Goal: Obtain resource: Obtain resource

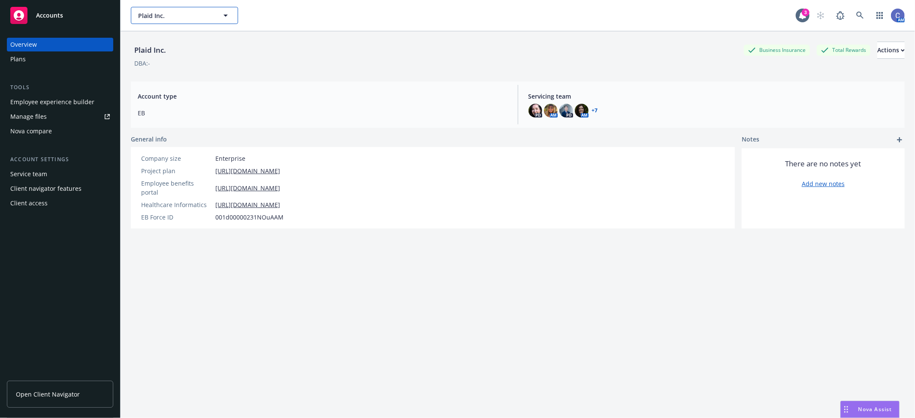
click at [179, 14] on span "Plaid Inc." at bounding box center [175, 15] width 74 height 9
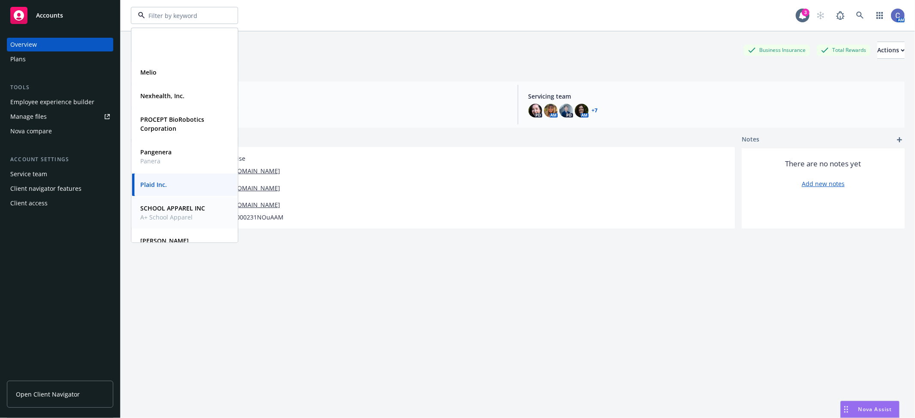
scroll to position [185, 0]
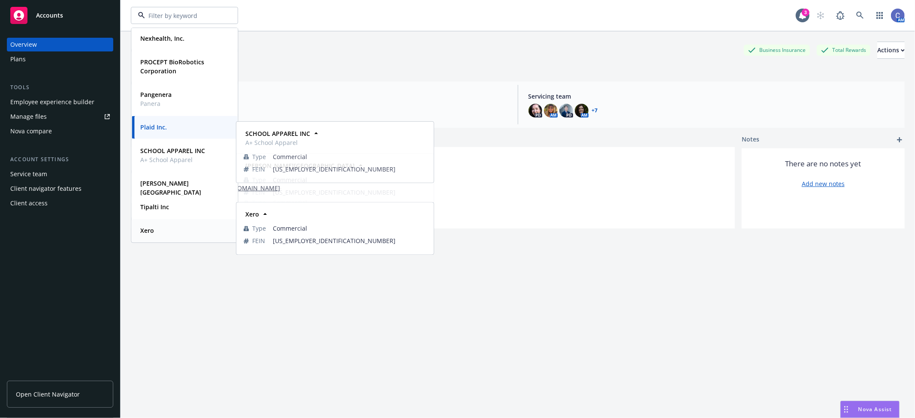
click at [146, 229] on strong "Xero" at bounding box center [147, 231] width 14 height 8
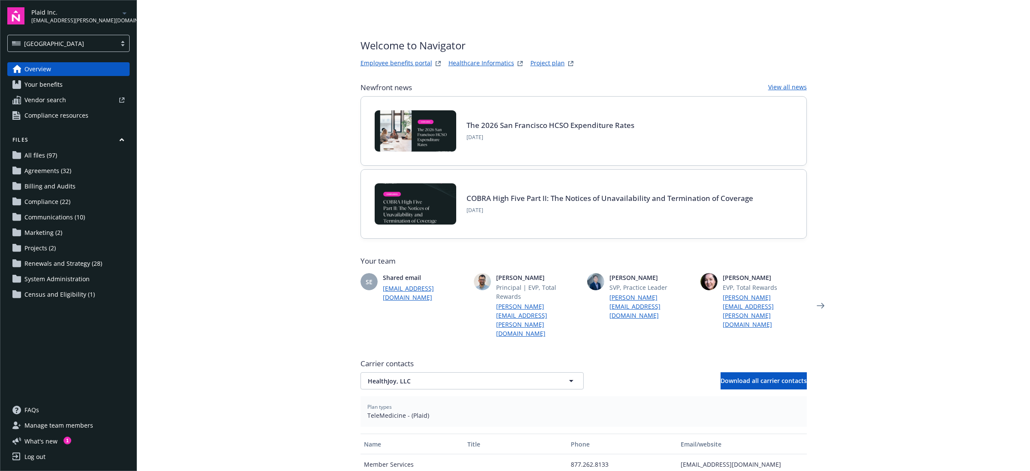
scroll to position [203, 0]
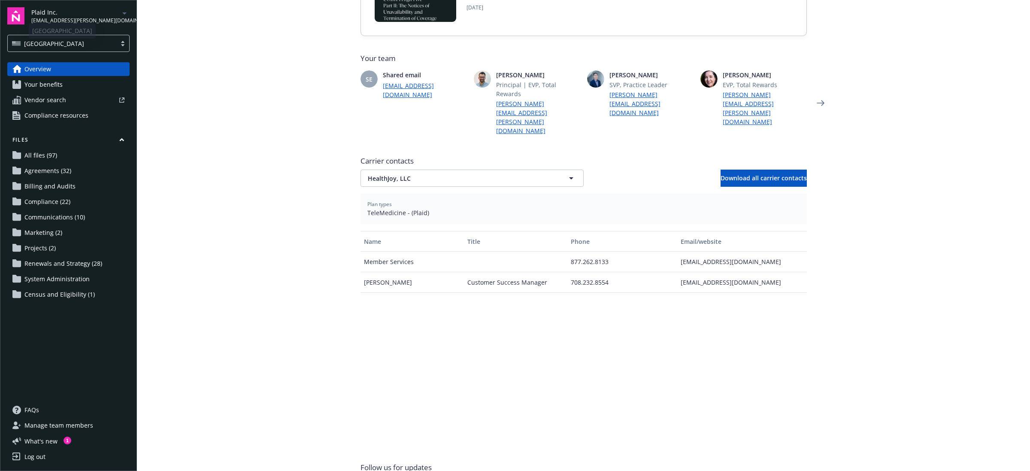
click at [110, 20] on div "Plaid Inc. [EMAIL_ADDRESS][PERSON_NAME][DOMAIN_NAME]" at bounding box center [80, 16] width 98 height 17
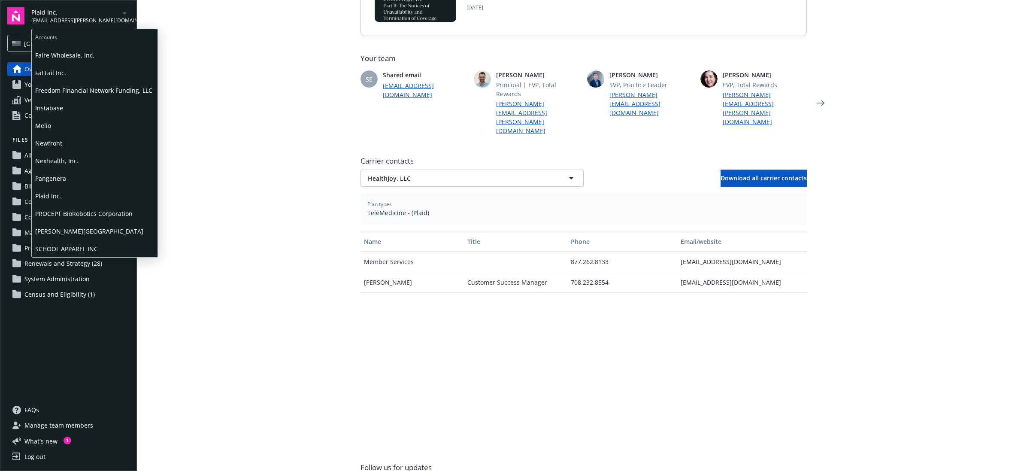
scroll to position [67, 0]
click at [56, 245] on span "Xero" at bounding box center [94, 249] width 119 height 18
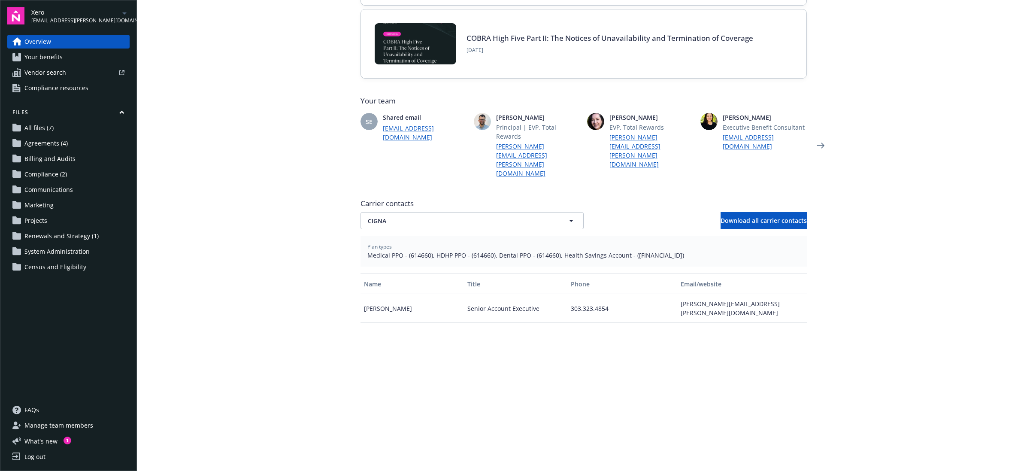
scroll to position [161, 0]
click at [507, 211] on button "CIGNA" at bounding box center [471, 219] width 223 height 17
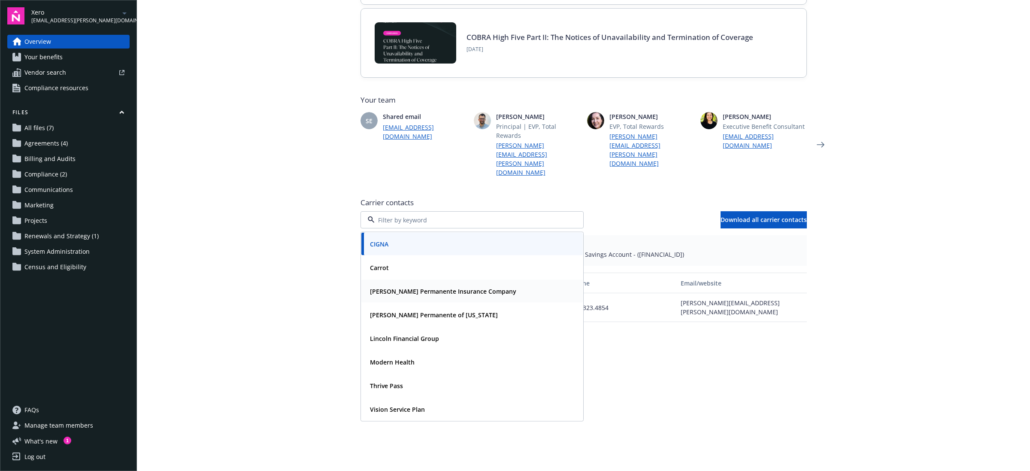
click at [426, 261] on div "Carrot" at bounding box center [472, 267] width 211 height 12
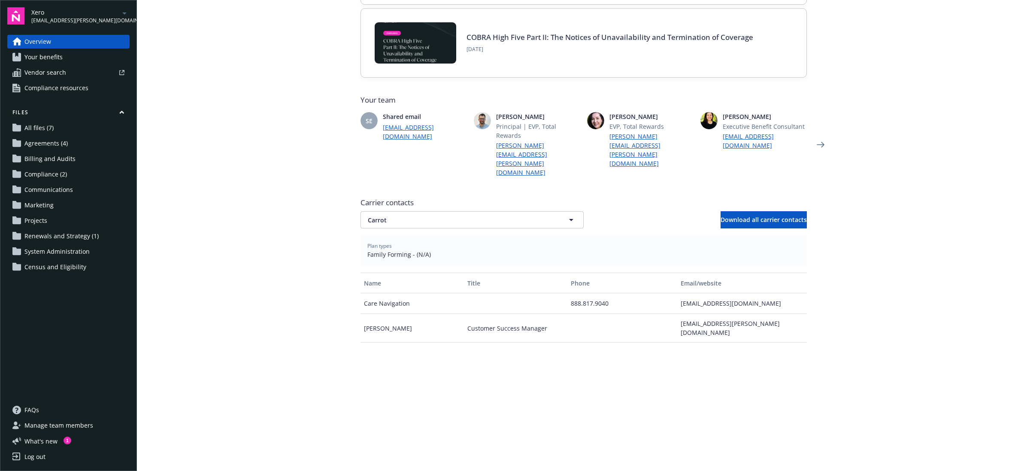
click at [469, 205] on div "Carrier contacts Carrot Download all carrier contacts Plan types Family Forming…" at bounding box center [583, 340] width 446 height 293
click at [450, 197] on span "Carrier contacts" at bounding box center [583, 202] width 446 height 10
click at [438, 211] on button "Carrot" at bounding box center [471, 219] width 223 height 17
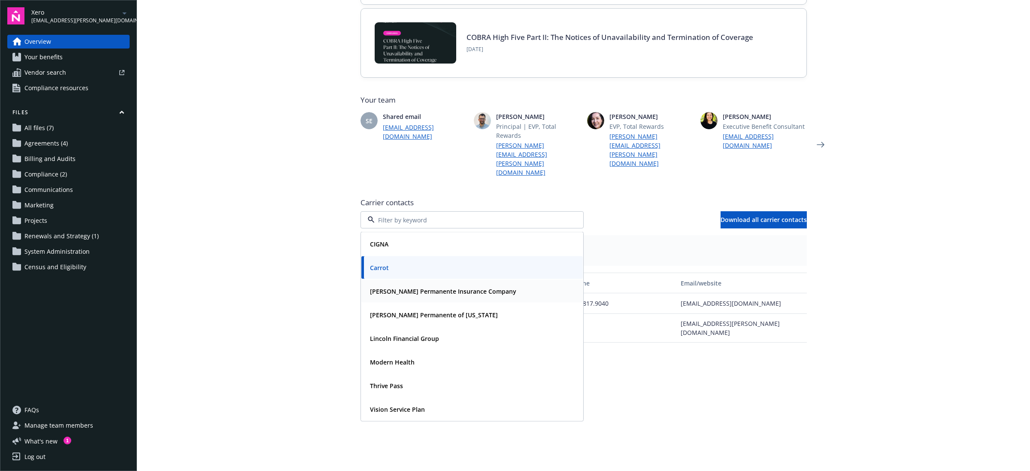
click at [387, 287] on strong "[PERSON_NAME] Permanente Insurance Company" at bounding box center [443, 291] width 146 height 8
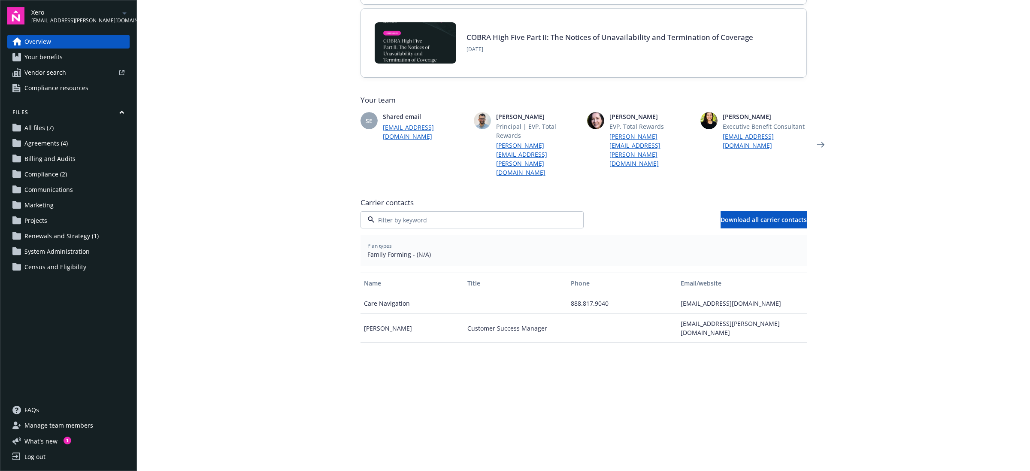
scroll to position [76, 0]
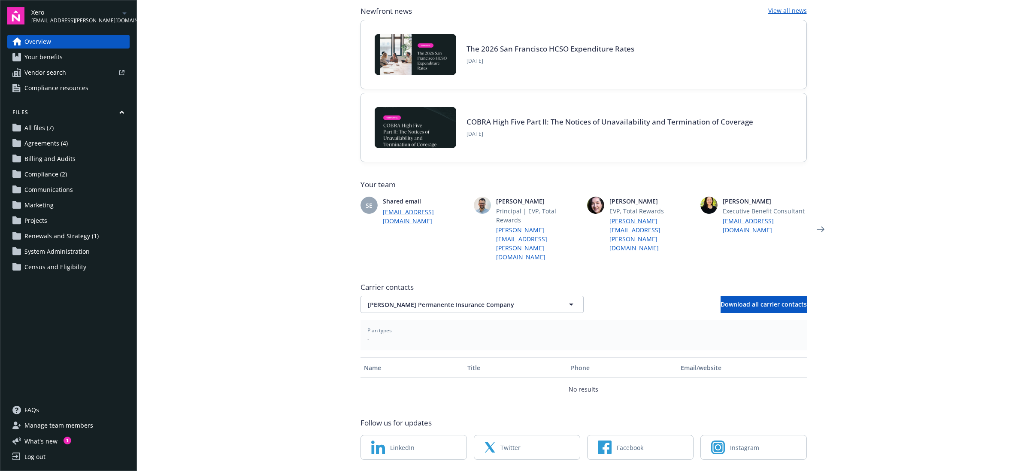
click at [56, 16] on span "Xero" at bounding box center [75, 12] width 88 height 9
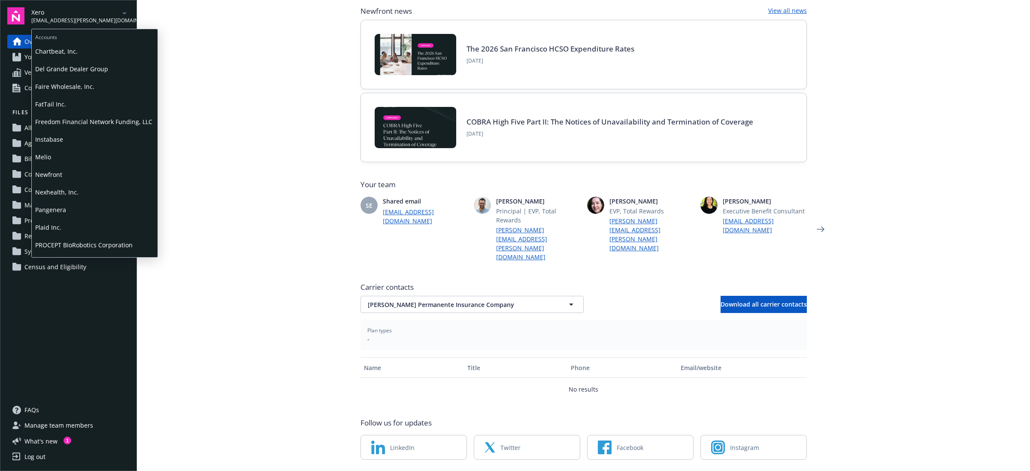
click at [84, 224] on span "Plaid Inc." at bounding box center [94, 227] width 119 height 18
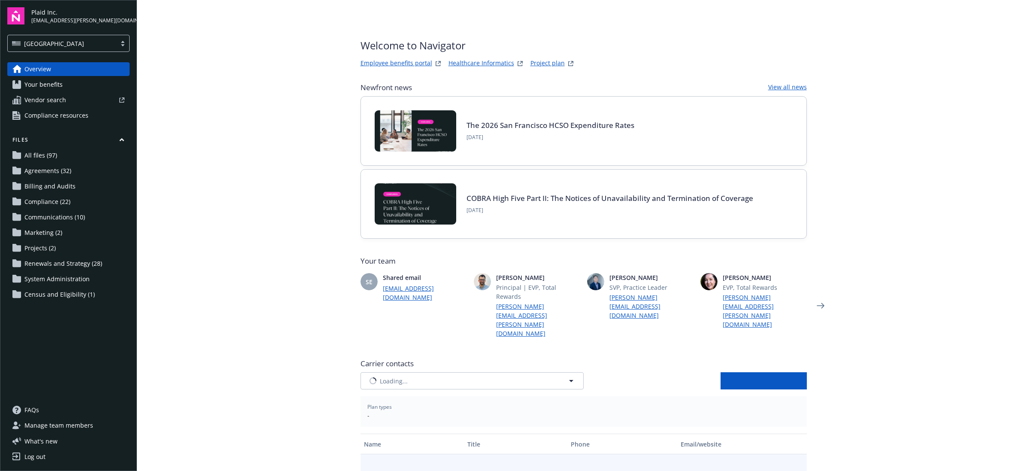
type input "Anthem Blue Cross"
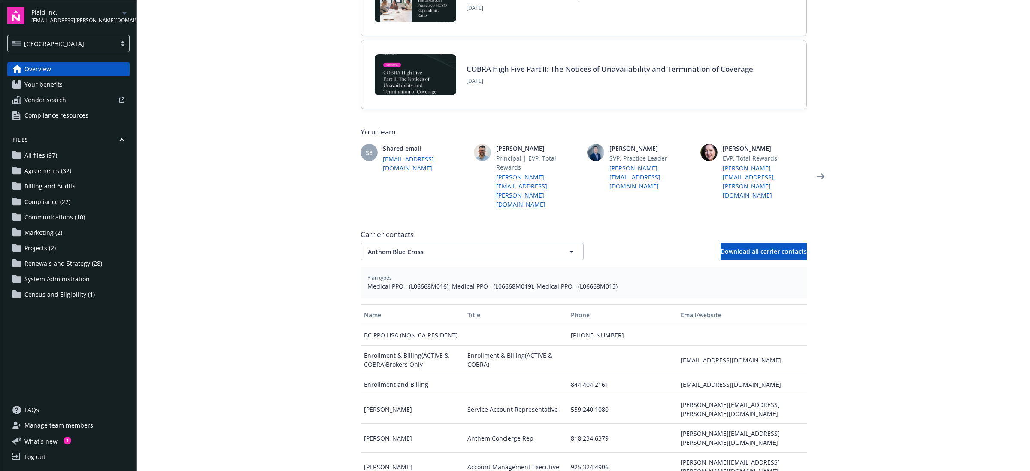
scroll to position [161, 0]
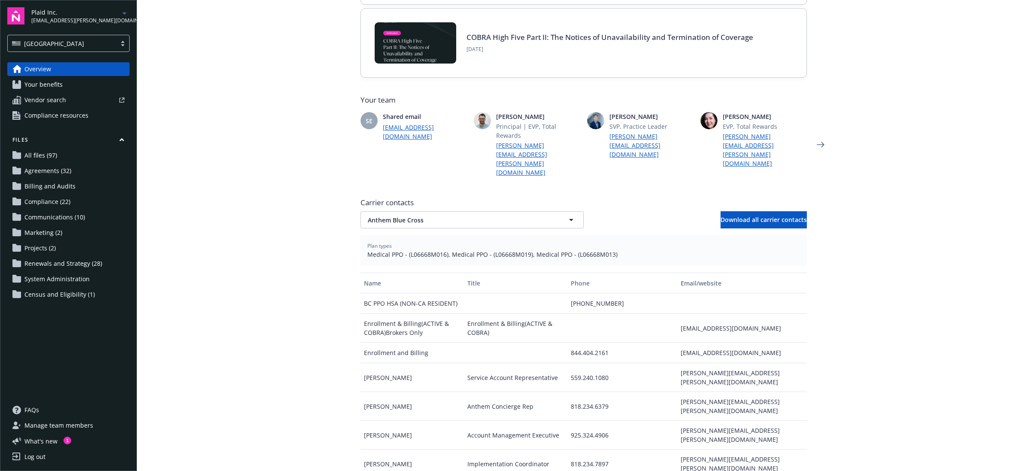
click at [512, 213] on div "Carrier contacts Anthem Blue Cross Anthem Blue Cross Download all carrier conta…" at bounding box center [583, 340] width 446 height 293
click at [513, 215] on span "Anthem Blue Cross" at bounding box center [457, 219] width 179 height 9
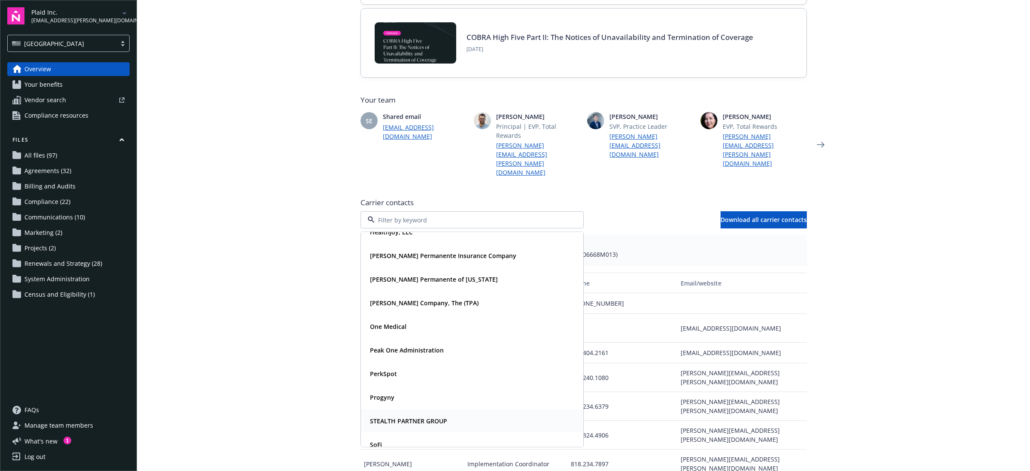
scroll to position [107, 0]
click at [385, 392] on strong "Progyny" at bounding box center [382, 396] width 24 height 8
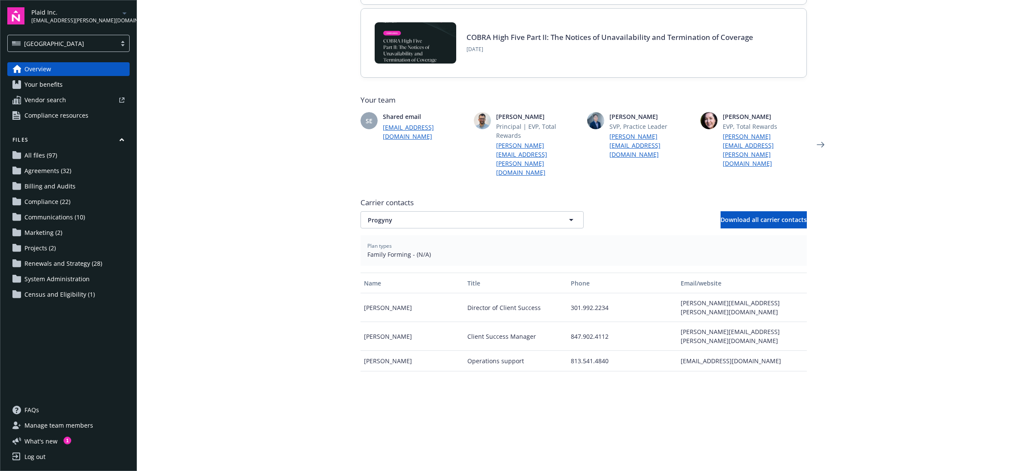
click at [105, 14] on span "Plaid Inc." at bounding box center [75, 12] width 88 height 9
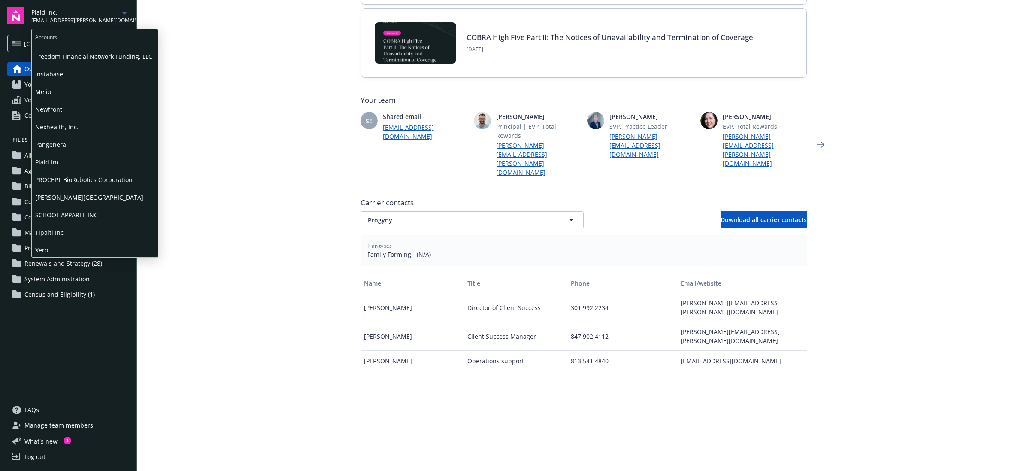
scroll to position [67, 0]
click at [48, 244] on span "Xero" at bounding box center [94, 249] width 119 height 18
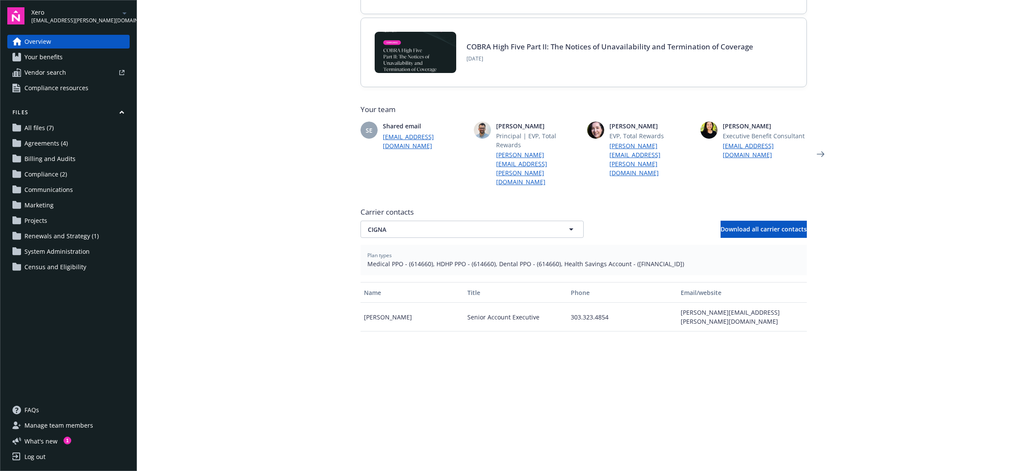
scroll to position [161, 0]
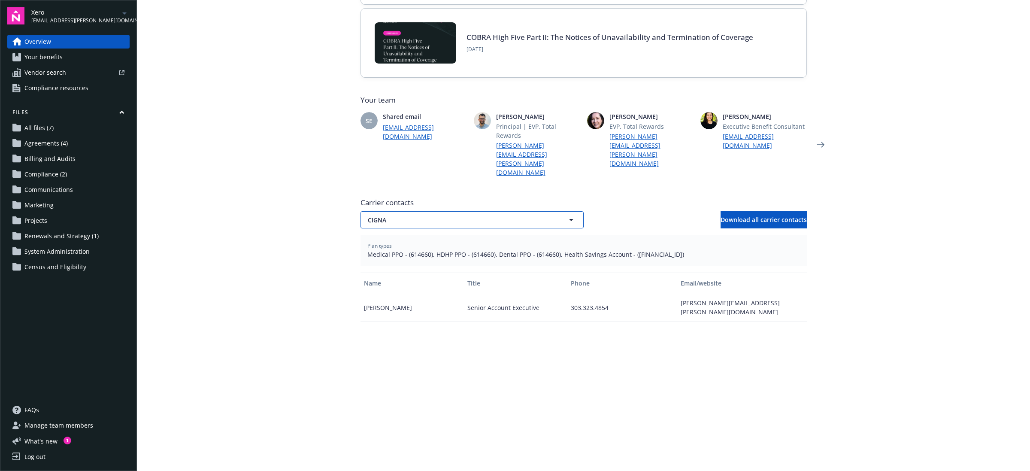
click at [482, 211] on button "CIGNA" at bounding box center [471, 219] width 223 height 17
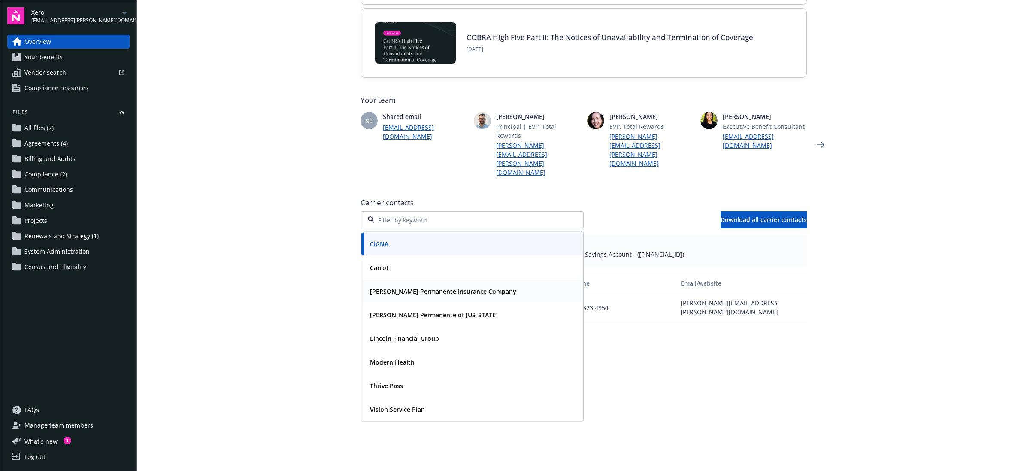
click at [438, 280] on div "[PERSON_NAME] Permanente Insurance Company" at bounding box center [471, 291] width 221 height 23
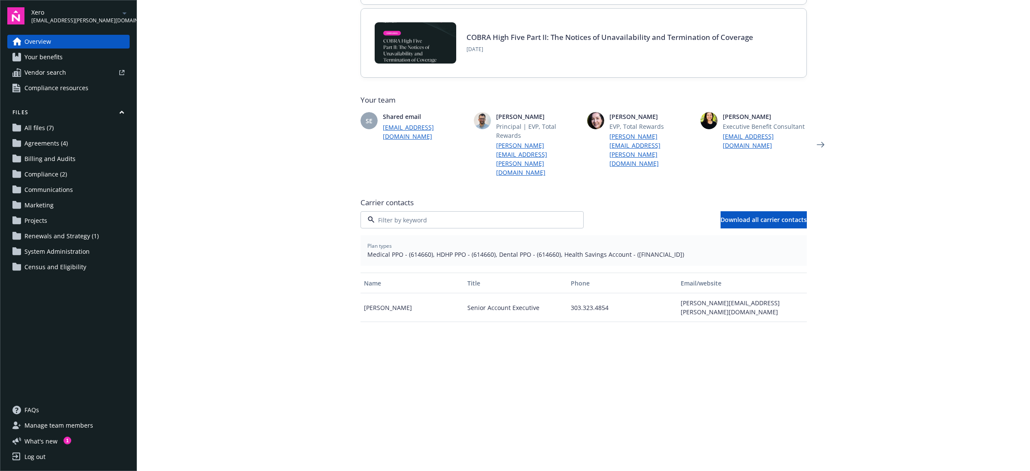
scroll to position [76, 0]
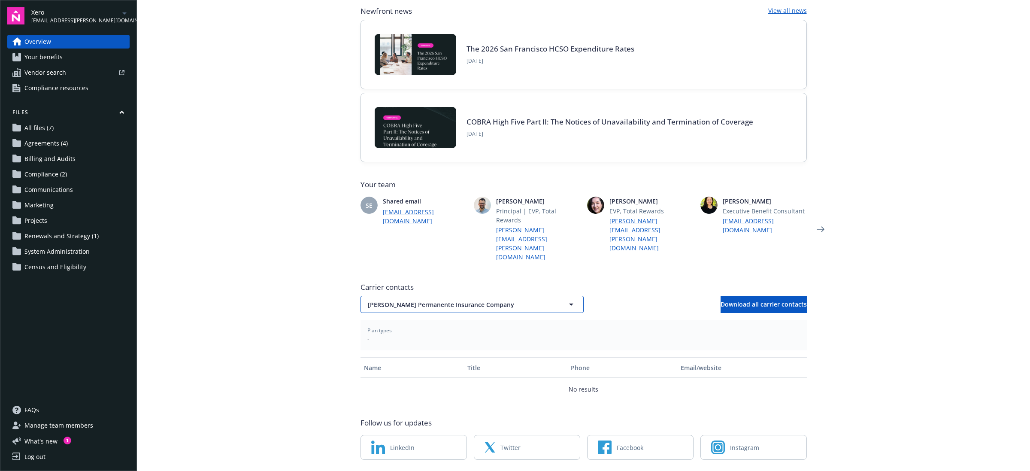
click at [531, 296] on button "[PERSON_NAME] Permanente Insurance Company" at bounding box center [471, 304] width 223 height 17
click at [591, 320] on div "Plan types -" at bounding box center [583, 335] width 446 height 30
click at [413, 296] on button "[PERSON_NAME] Permanente Insurance Company" at bounding box center [471, 304] width 223 height 17
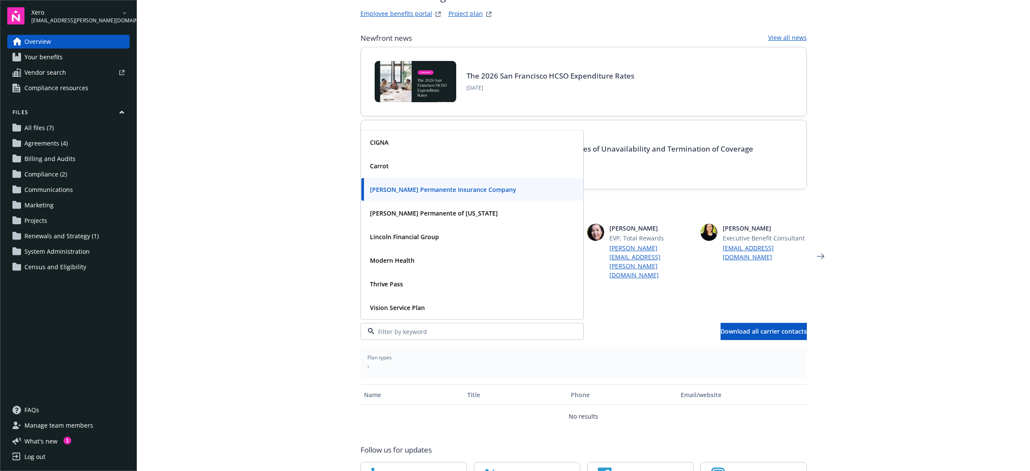
scroll to position [23, 0]
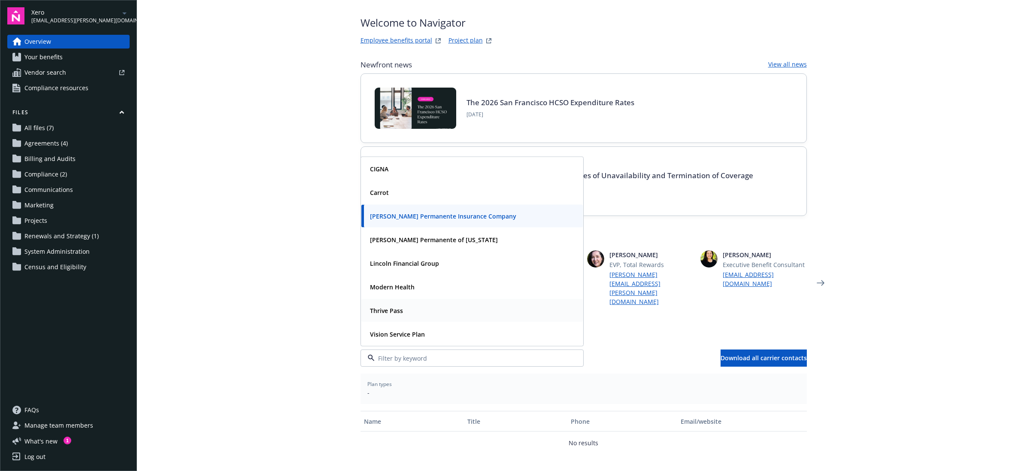
click at [390, 306] on strong "Thrive Pass" at bounding box center [386, 310] width 33 height 8
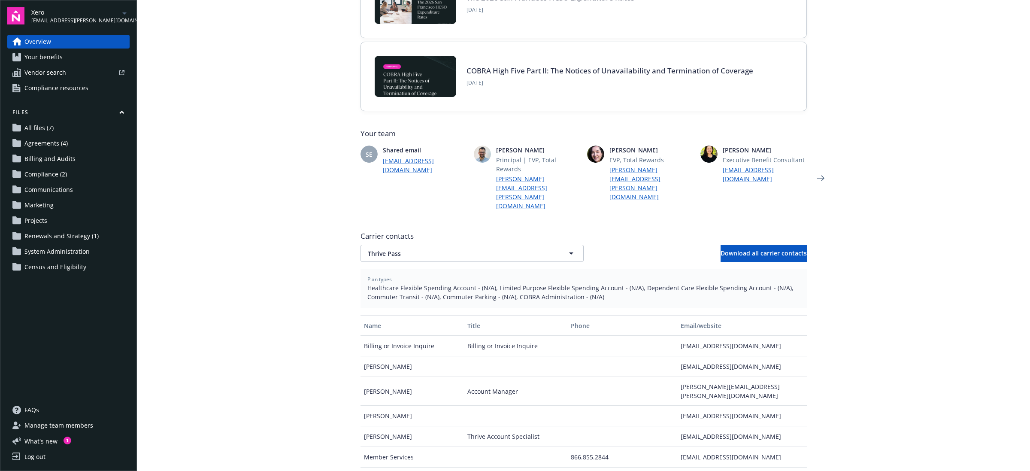
scroll to position [130, 0]
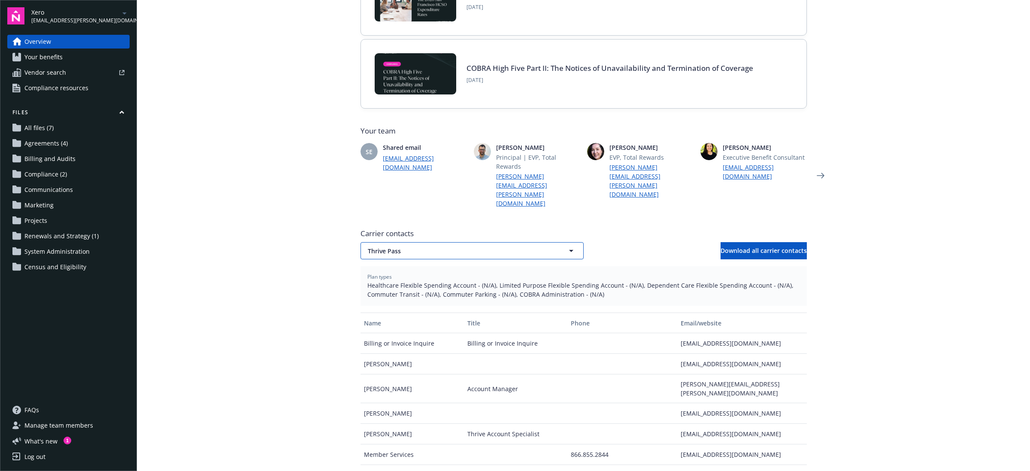
click at [478, 246] on span "Thrive Pass" at bounding box center [457, 250] width 179 height 9
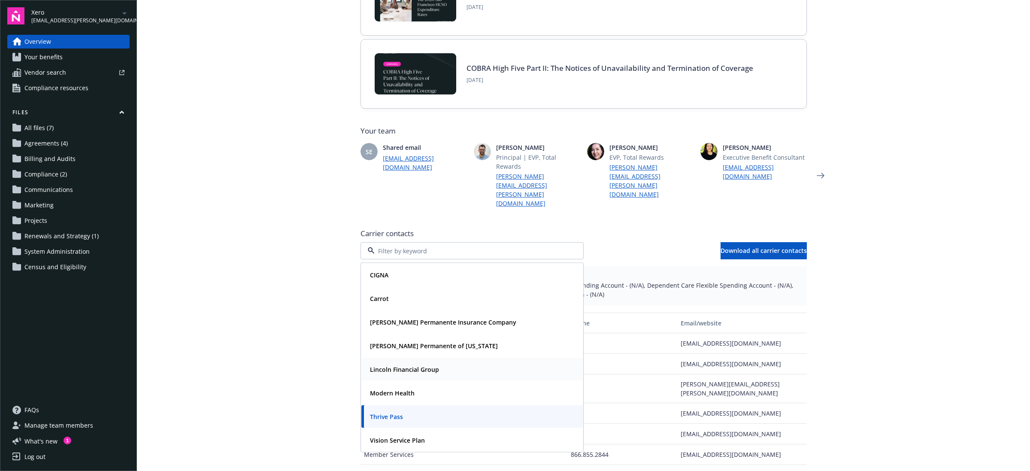
click at [415, 365] on strong "Lincoln Financial Group" at bounding box center [404, 369] width 69 height 8
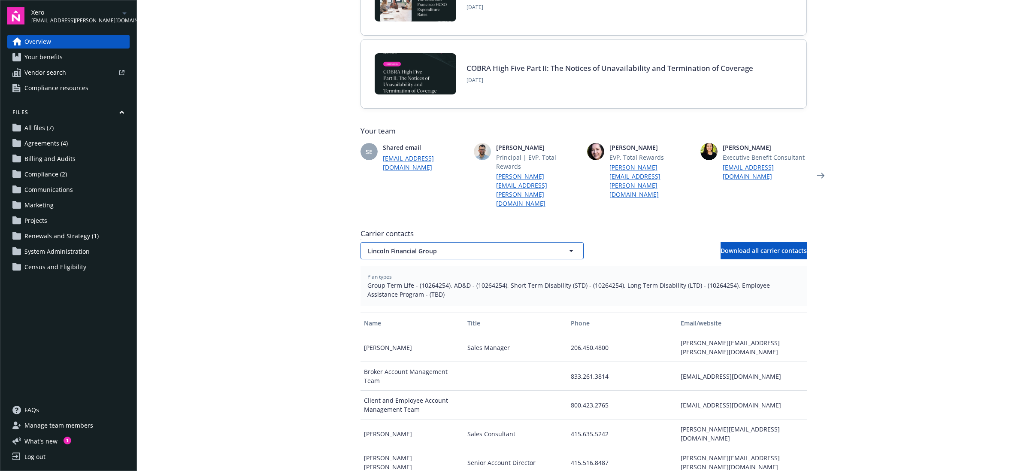
click at [513, 242] on button "Lincoln Financial Group" at bounding box center [471, 250] width 223 height 17
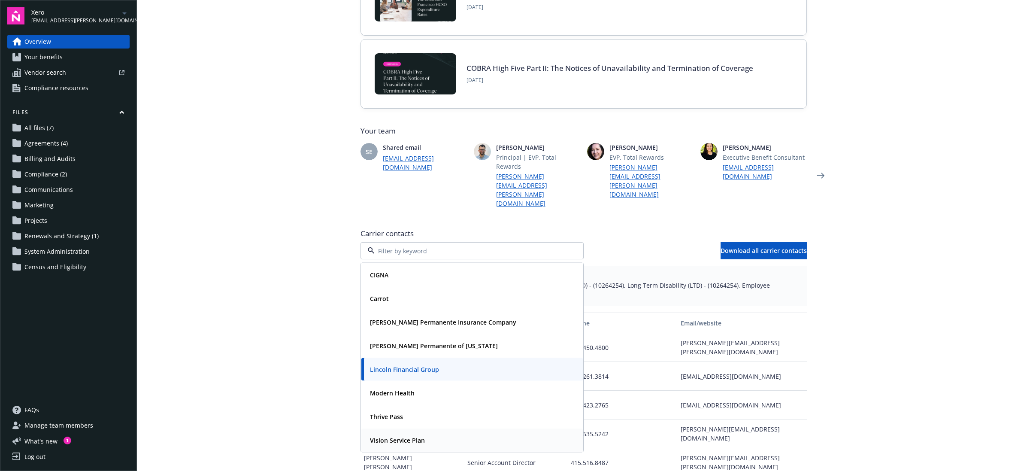
click at [393, 436] on strong "Vision Service Plan" at bounding box center [397, 440] width 55 height 8
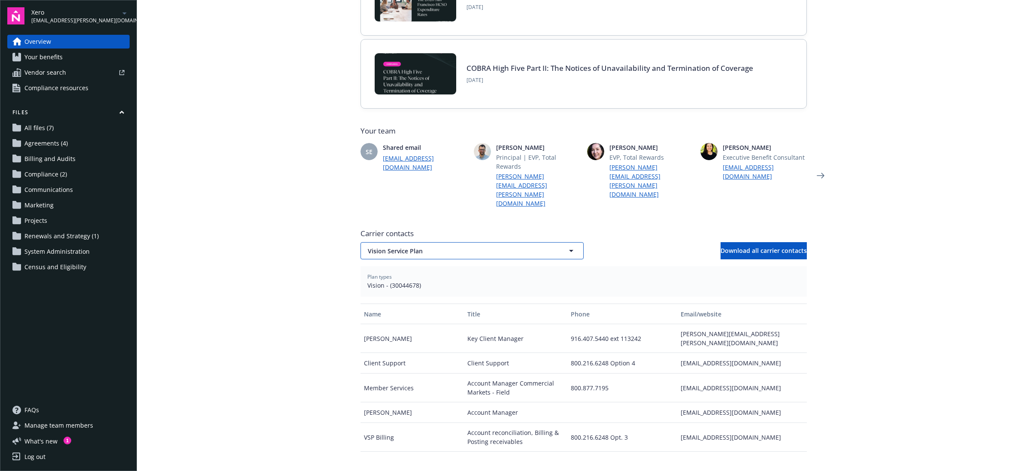
click at [474, 242] on button "Vision Service Plan" at bounding box center [471, 250] width 223 height 17
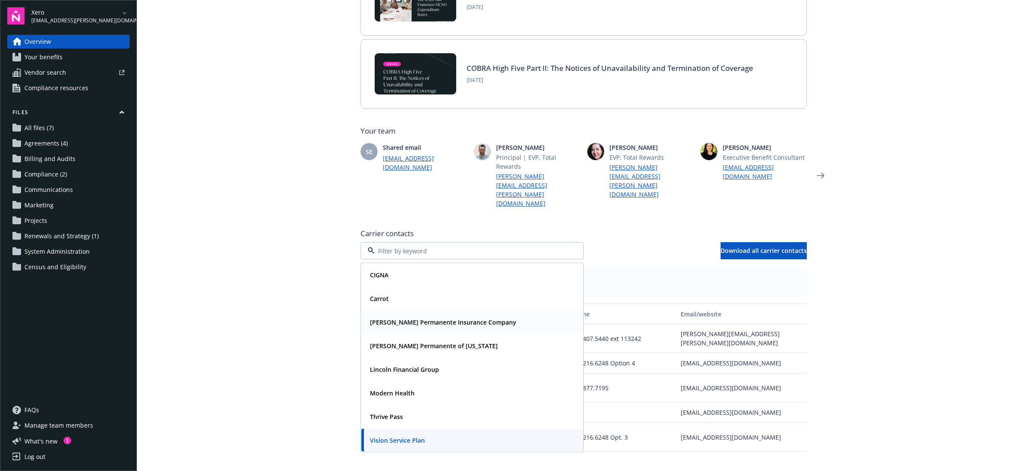
click at [459, 318] on strong "[PERSON_NAME] Permanente Insurance Company" at bounding box center [443, 322] width 146 height 8
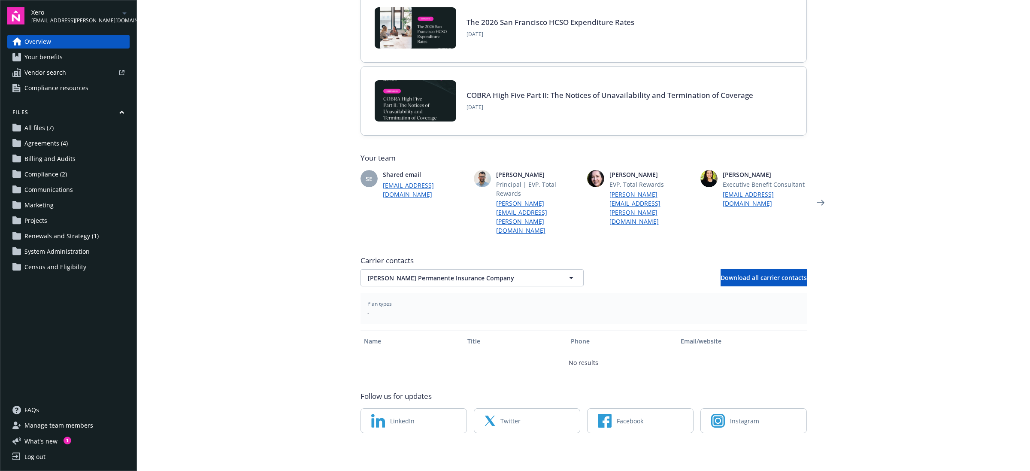
scroll to position [76, 0]
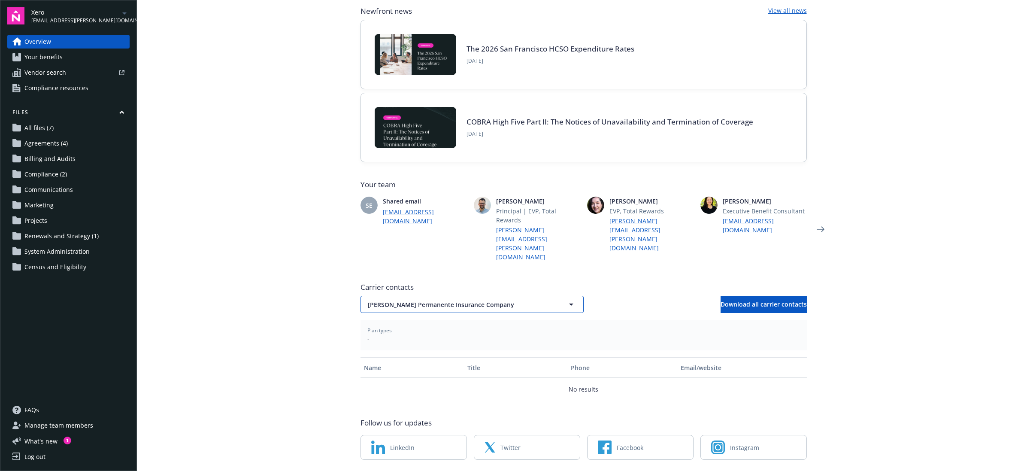
click at [464, 300] on span "[PERSON_NAME] Permanente Insurance Company" at bounding box center [457, 304] width 179 height 9
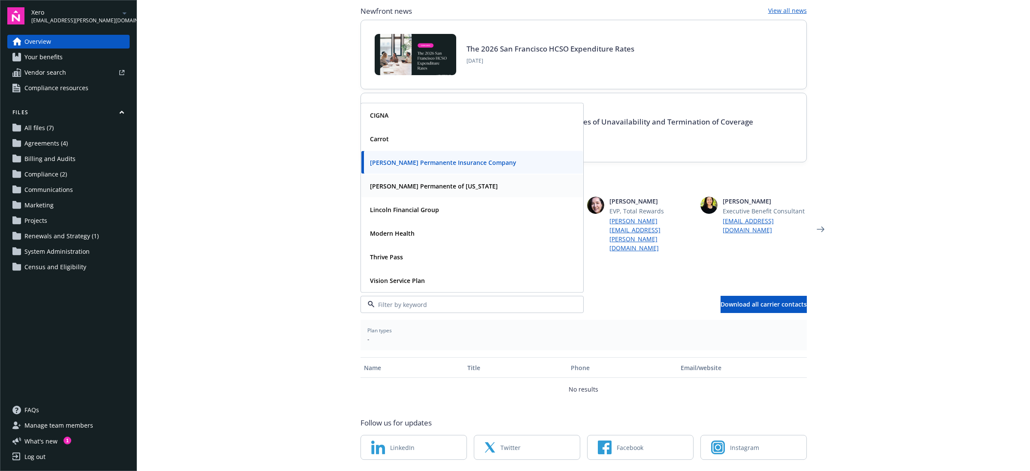
click at [424, 182] on strong "[PERSON_NAME] Permanente of [US_STATE]" at bounding box center [434, 186] width 128 height 8
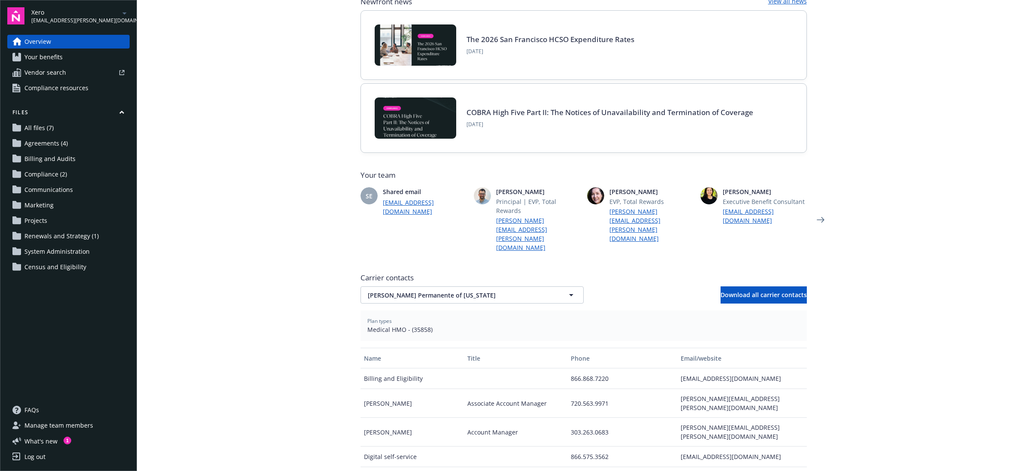
scroll to position [237, 0]
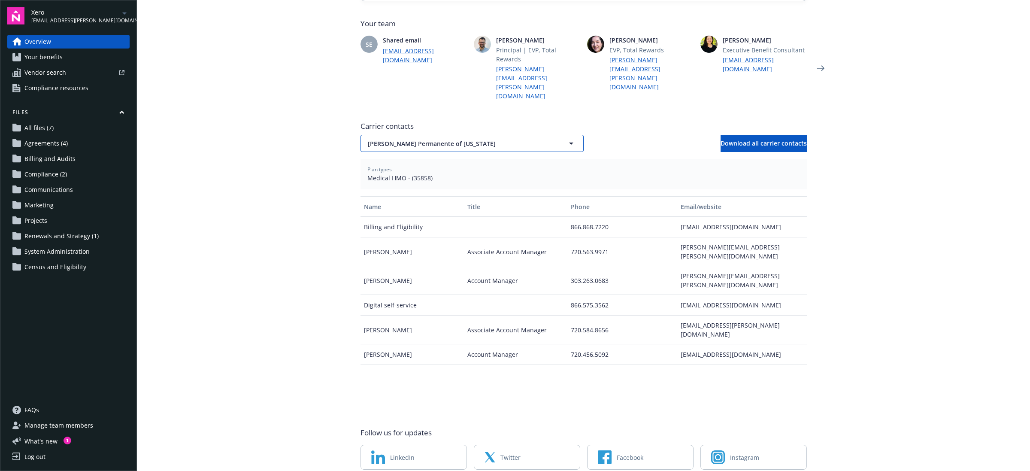
click at [548, 135] on button "[PERSON_NAME] Permanente of [US_STATE]" at bounding box center [471, 143] width 223 height 17
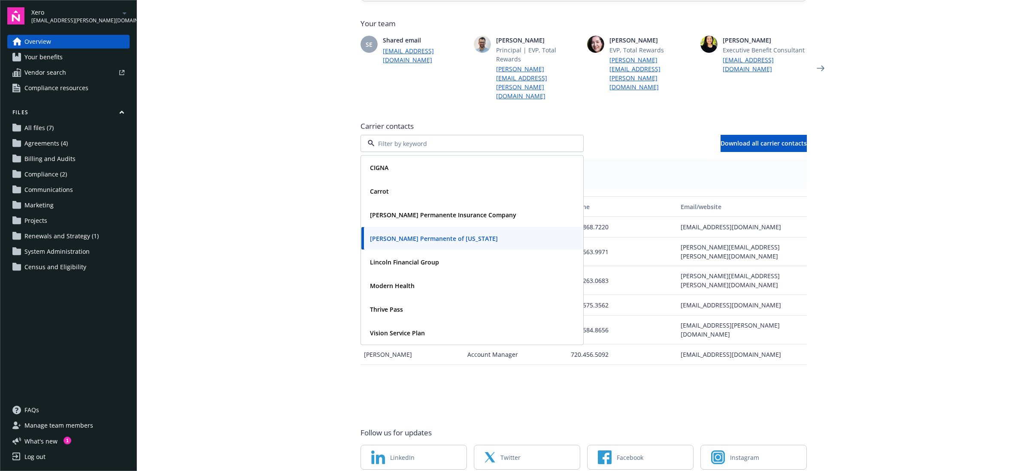
click at [903, 257] on main "Welcome to Navigator Employee benefits portal Project plan Newfront news View a…" at bounding box center [583, 235] width 893 height 471
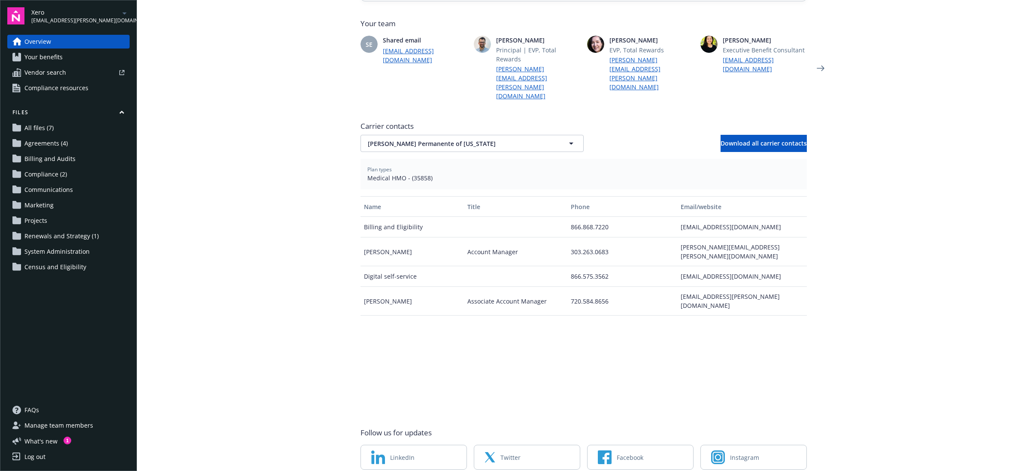
click at [57, 56] on span "Your benefits" at bounding box center [43, 57] width 38 height 14
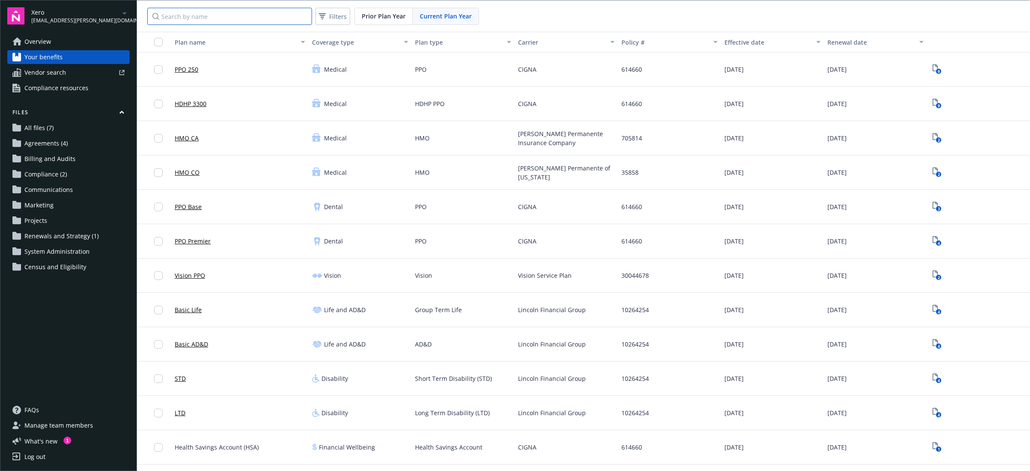
click at [283, 20] on input "Search by name" at bounding box center [229, 16] width 165 height 17
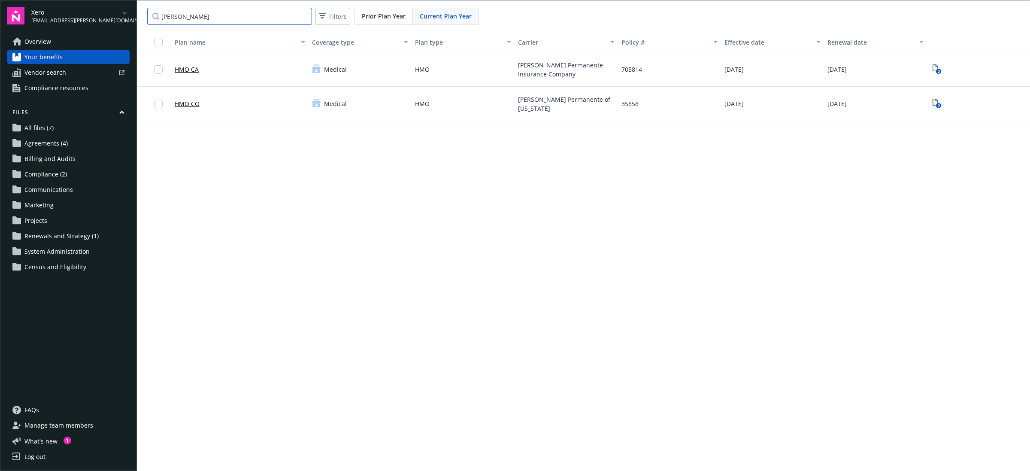
type input "[PERSON_NAME]"
click at [936, 107] on rect "View Plan Documents" at bounding box center [939, 106] width 6 height 6
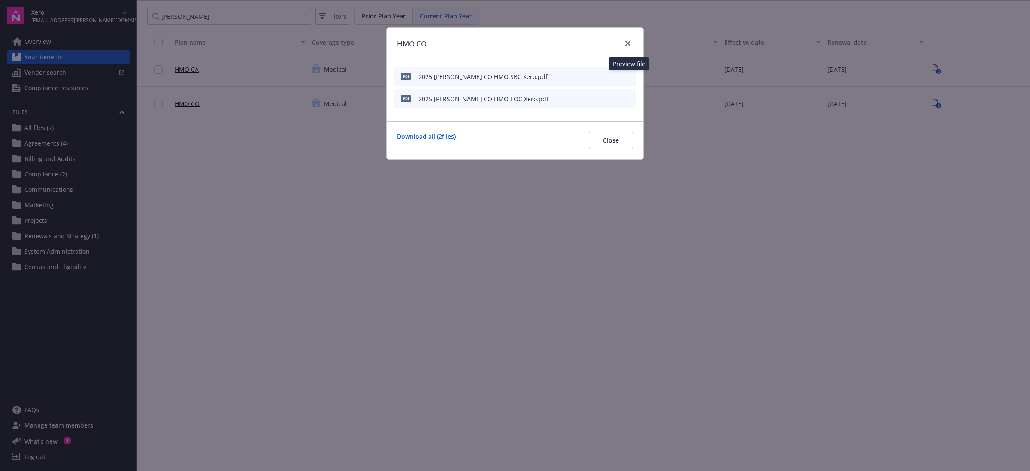
click at [627, 78] on icon "preview file" at bounding box center [628, 76] width 8 height 6
click at [629, 99] on icon "preview file" at bounding box center [628, 98] width 8 height 6
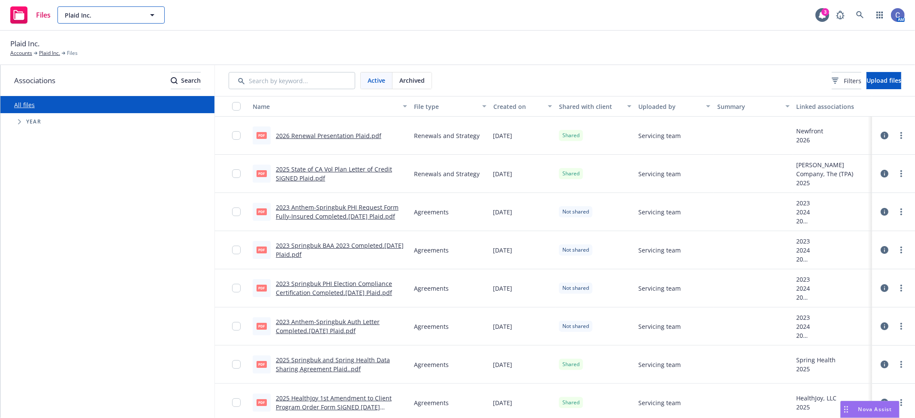
click at [142, 16] on button "Plaid Inc." at bounding box center [111, 14] width 107 height 17
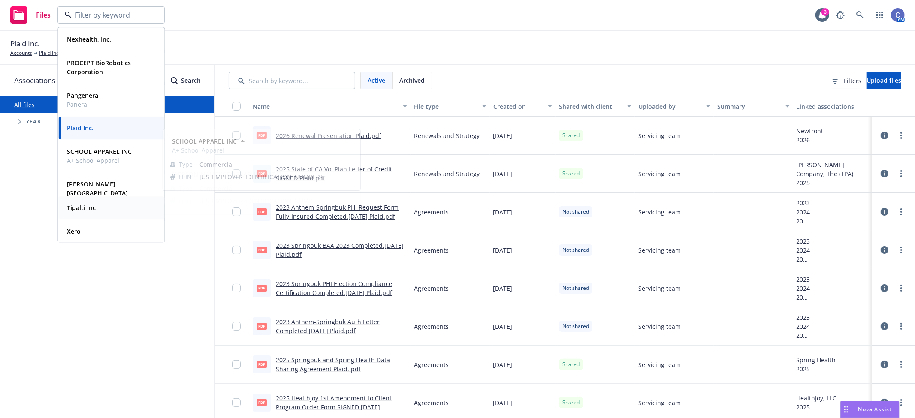
scroll to position [185, 0]
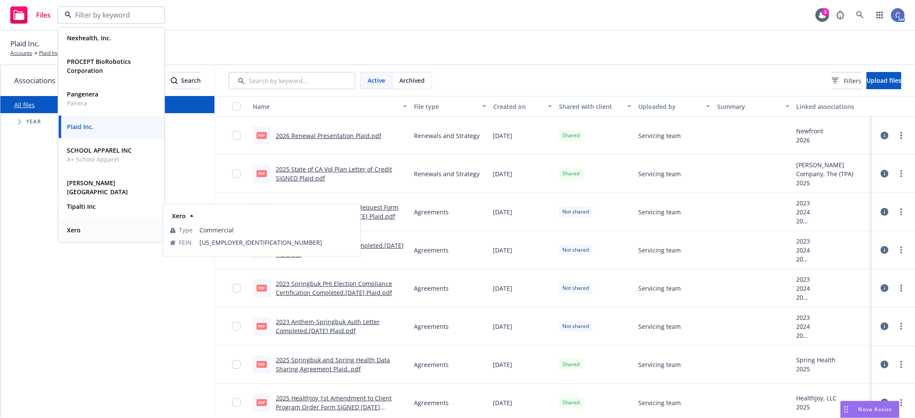
click at [84, 227] on div "Xero" at bounding box center [111, 230] width 95 height 12
